Goal: Participate in discussion

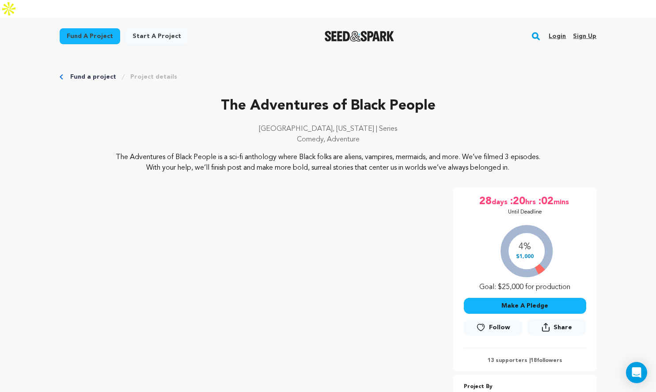
scroll to position [2, 0]
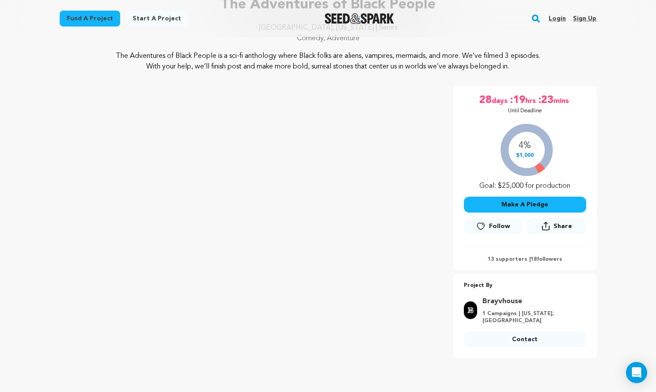
scroll to position [107, 0]
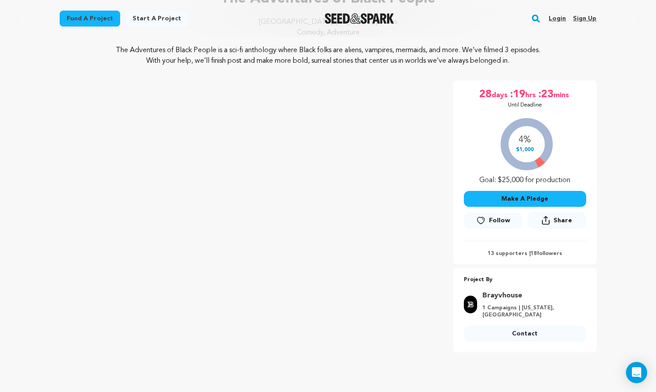
click at [508, 250] on p "13 supporters | 18 followers" at bounding box center [525, 253] width 122 height 7
click at [523, 250] on p "13 supporters | 18 followers" at bounding box center [525, 253] width 122 height 7
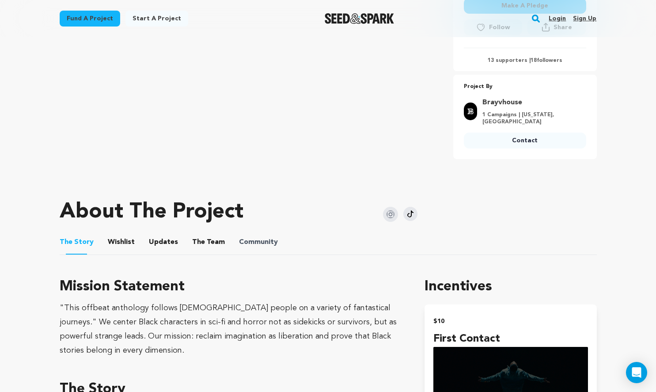
click at [270, 237] on span "Community" at bounding box center [258, 242] width 39 height 11
click at [261, 233] on button "Community" at bounding box center [258, 243] width 21 height 21
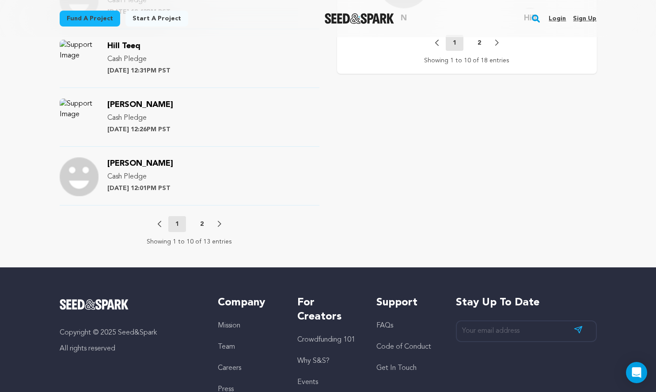
scroll to position [991, 0]
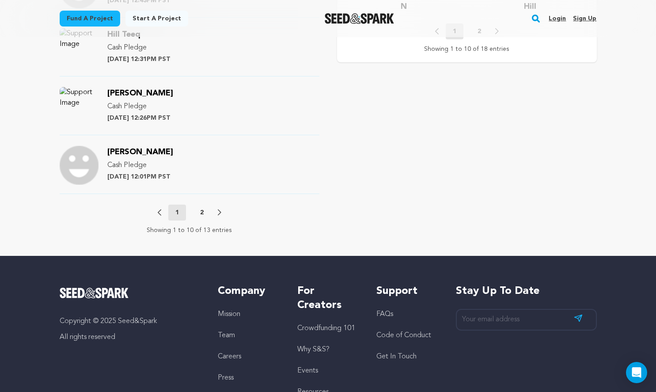
click at [217, 205] on div "Previous 1 2 Next" at bounding box center [190, 213] width 64 height 16
click at [161, 205] on div "Previous 1 2 Next" at bounding box center [190, 213] width 64 height 16
click at [223, 205] on nav "Previous 1 2 Next Showing 1 to 10 of 13 entries" at bounding box center [190, 220] width 260 height 30
click at [217, 205] on div "Previous 1 2 Next" at bounding box center [190, 213] width 64 height 16
click at [218, 209] on icon at bounding box center [220, 212] width 4 height 7
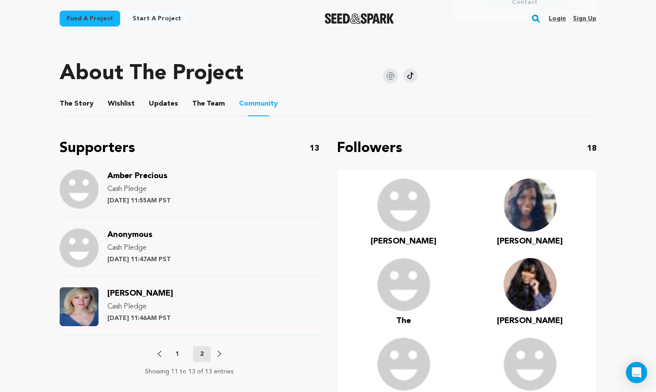
scroll to position [393, 0]
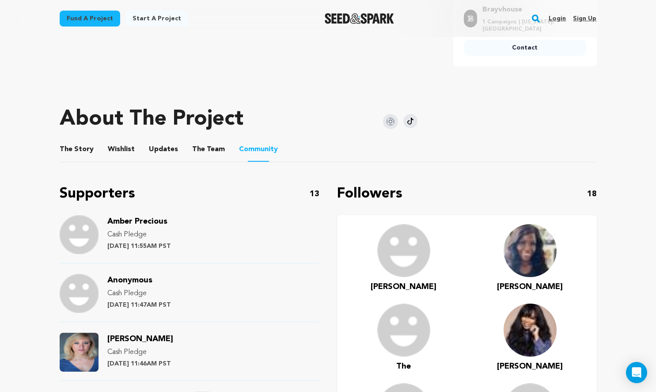
click at [175, 391] on p "1" at bounding box center [177, 399] width 4 height 9
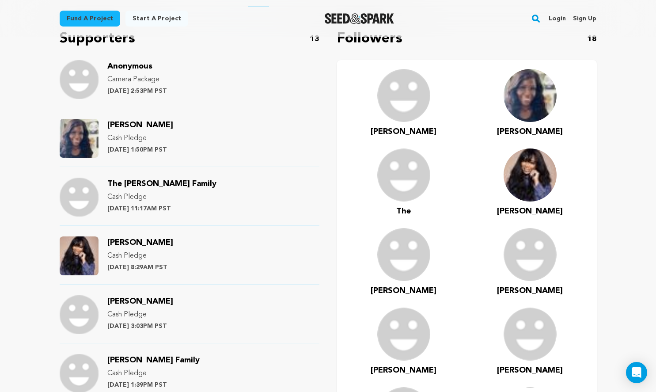
scroll to position [497, 0]
